Goal: Find specific page/section: Find specific page/section

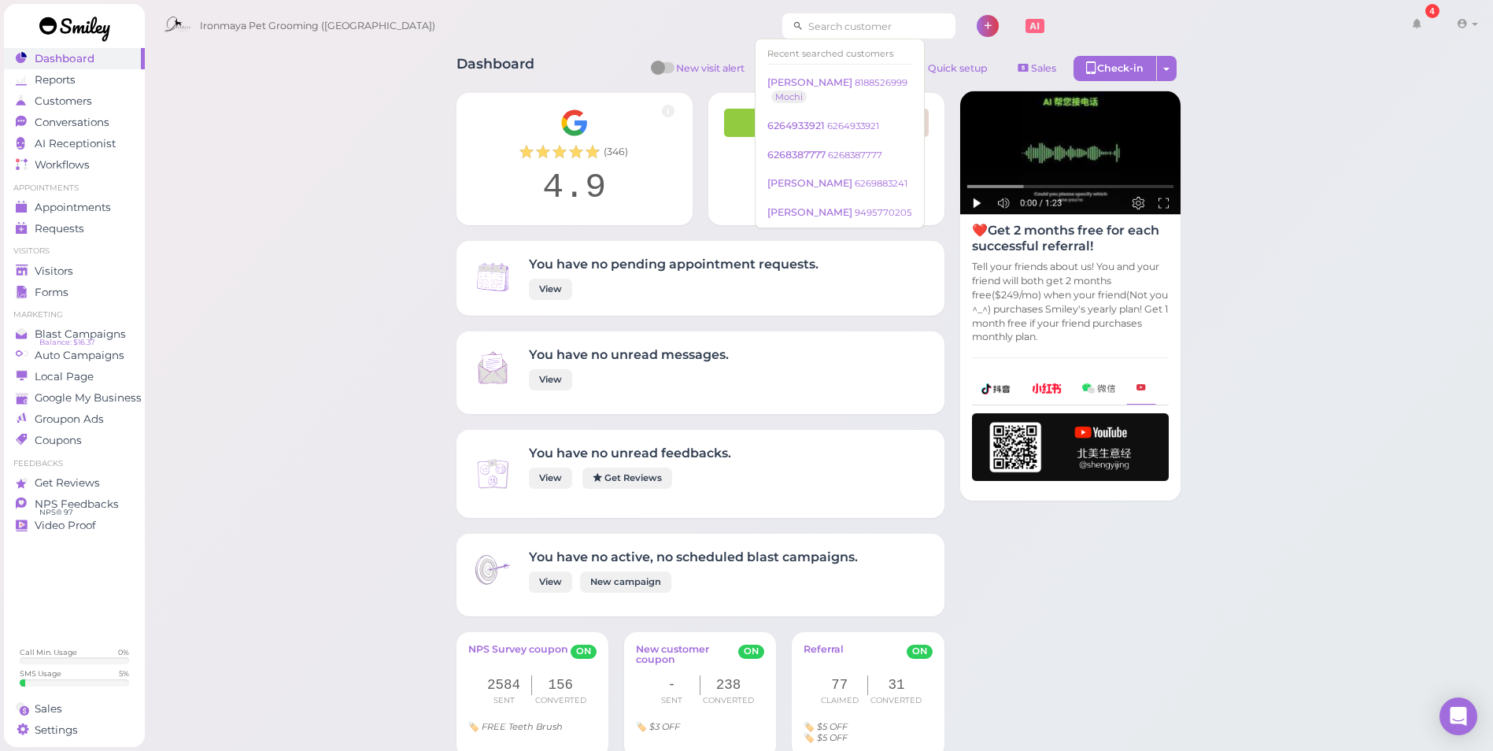
click at [803, 31] on input at bounding box center [879, 25] width 153 height 25
paste input "4088357929"
click at [866, 33] on input "4088357929" at bounding box center [879, 25] width 153 height 25
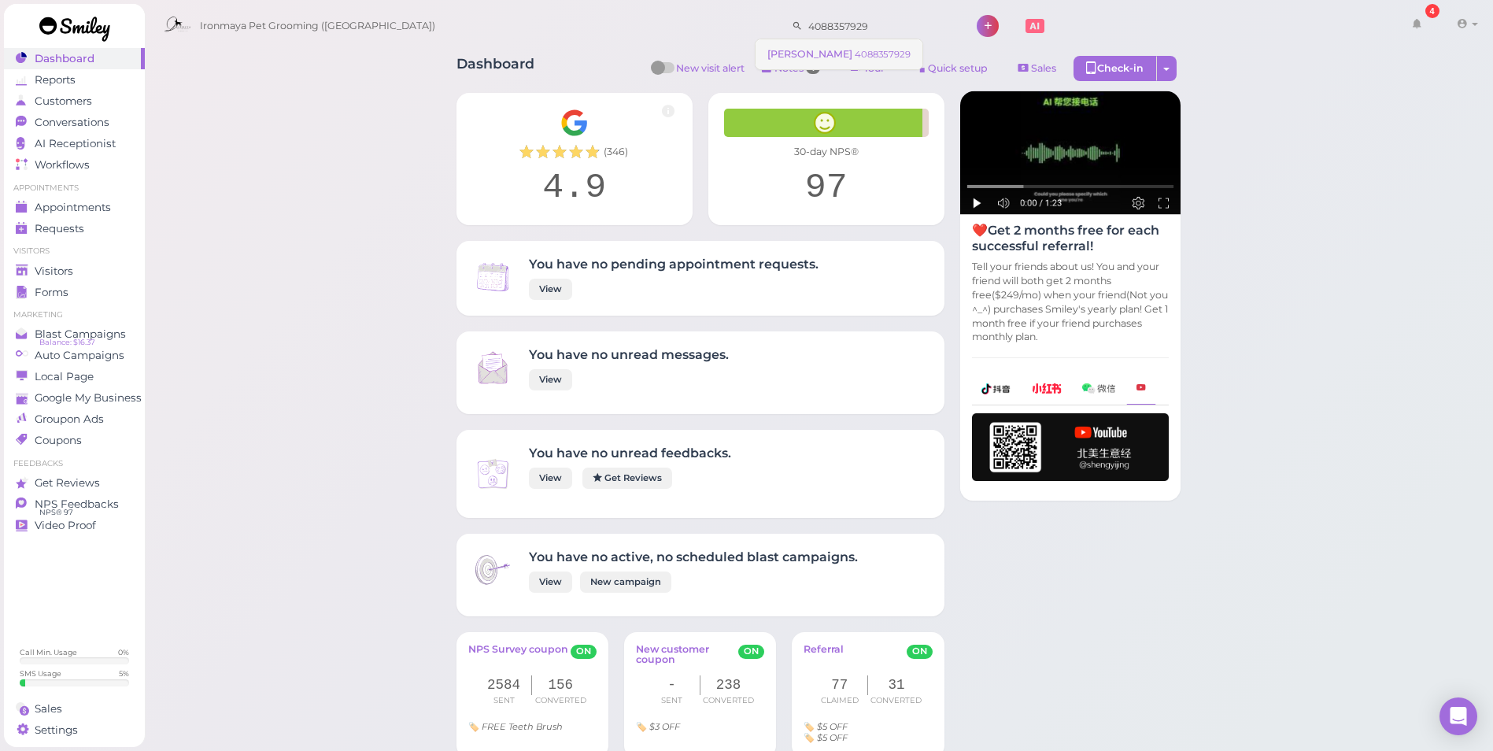
type input "4088357929"
click at [857, 42] on link "[PERSON_NAME] 4088357929" at bounding box center [838, 54] width 167 height 30
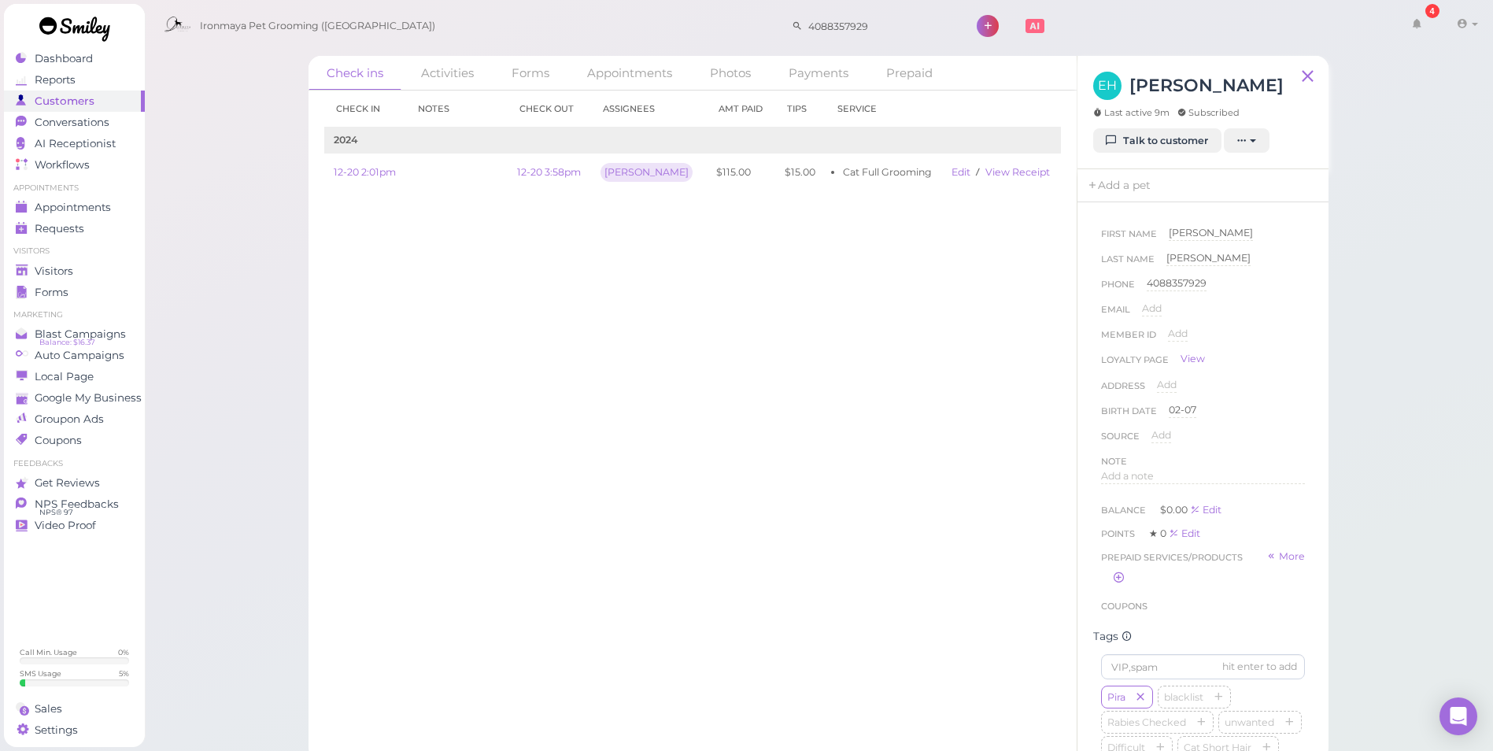
click at [718, 377] on div "Check in Notes Check out Assignees Amt Paid Tips Service 2024 12-20 2:01pm 12-2…" at bounding box center [692, 420] width 768 height 660
click at [1157, 146] on link "Talk to customer" at bounding box center [1157, 140] width 128 height 25
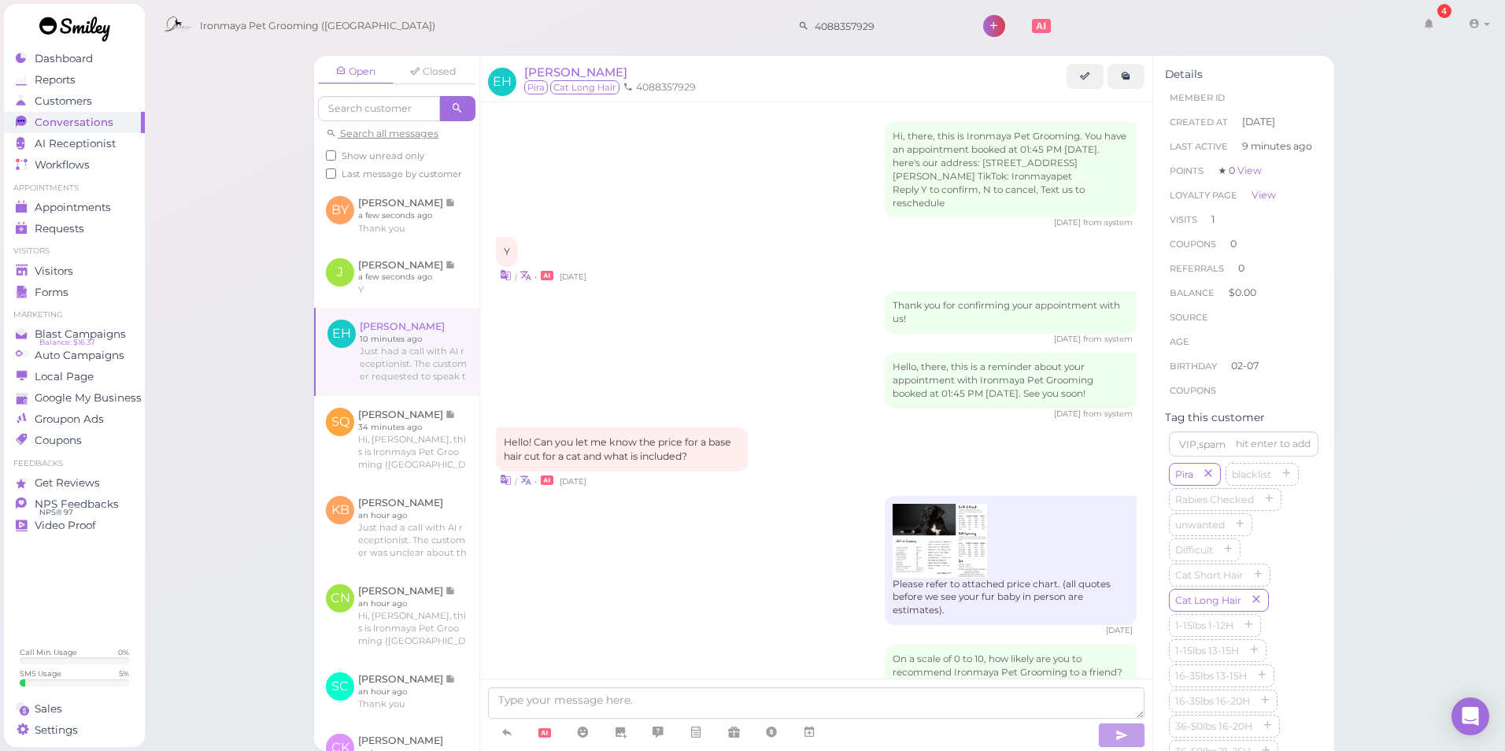
click at [792, 367] on div "Hello, there, this is a reminder about your appointment with Ironmaya Pet Groom…" at bounding box center [816, 386] width 641 height 67
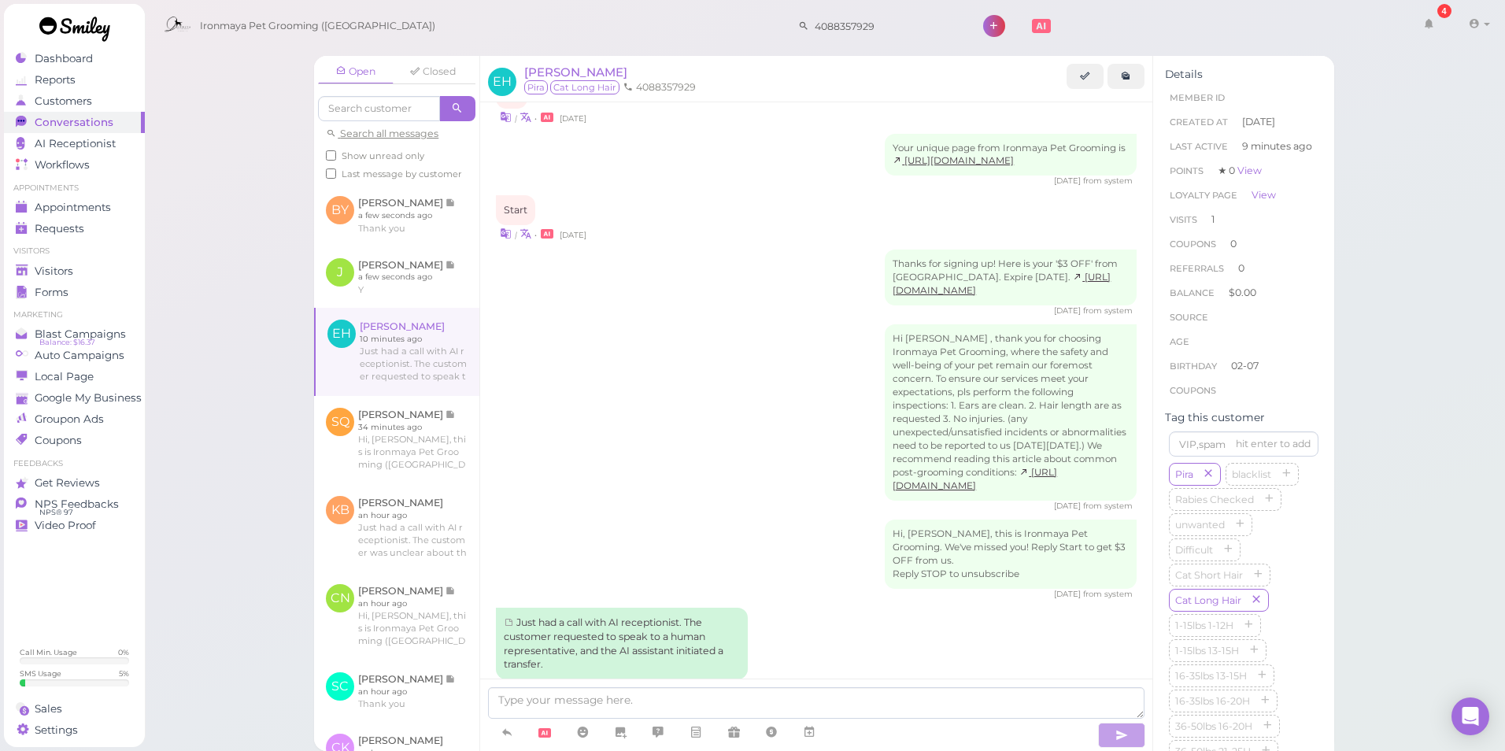
scroll to position [949, 0]
